Goal: Navigation & Orientation: Go to known website

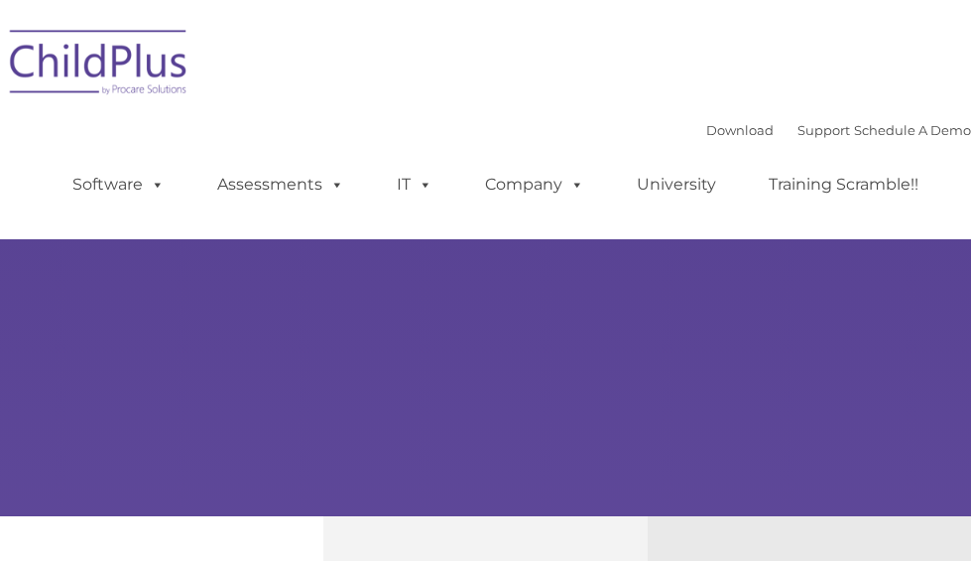
select select "MEDIUM"
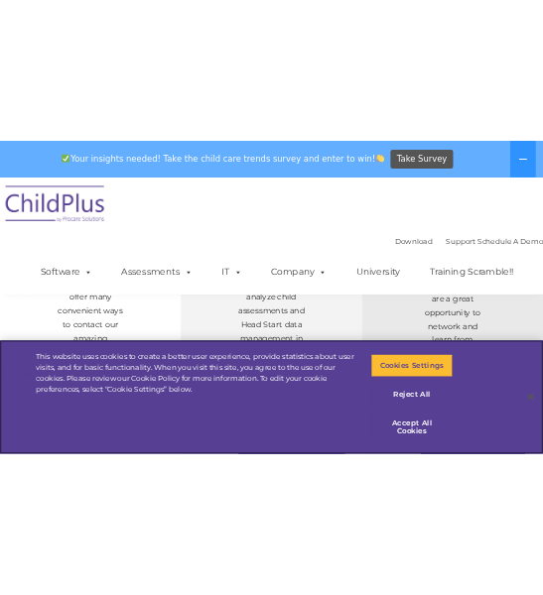
scroll to position [618, 0]
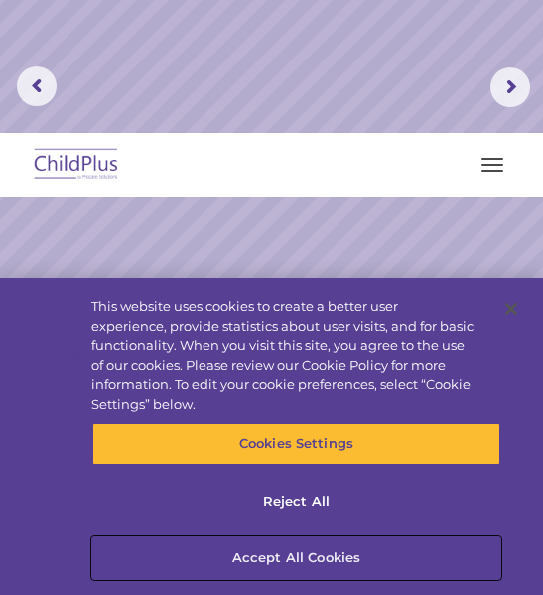
click at [347, 560] on button "Accept All Cookies" at bounding box center [295, 559] width 407 height 42
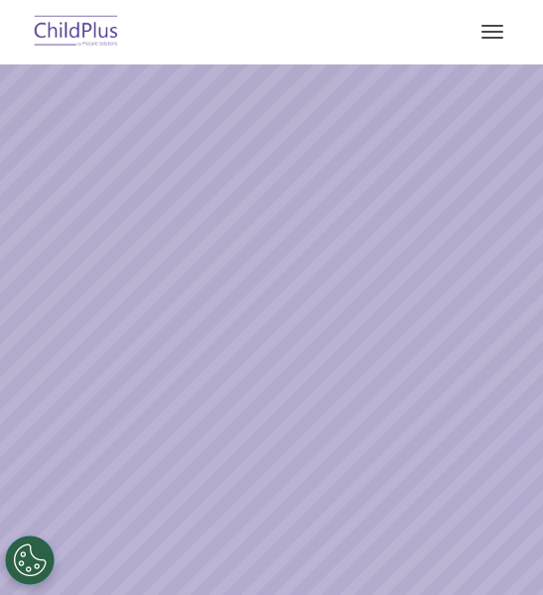
select select "MEDIUM"
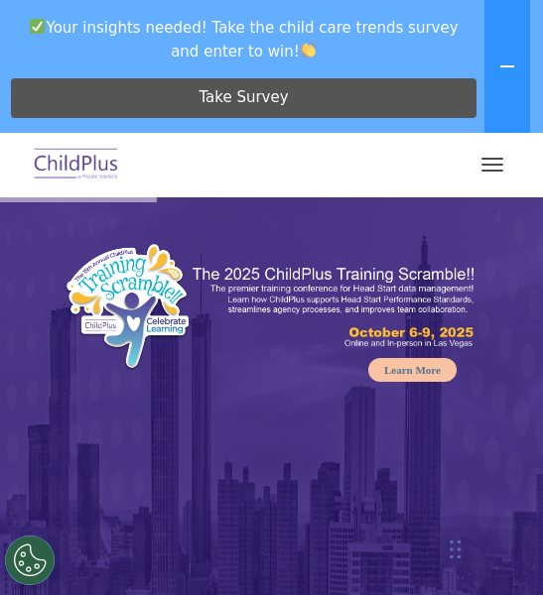
click at [484, 179] on button "button" at bounding box center [492, 165] width 42 height 32
